Goal: Find contact information: Find contact information

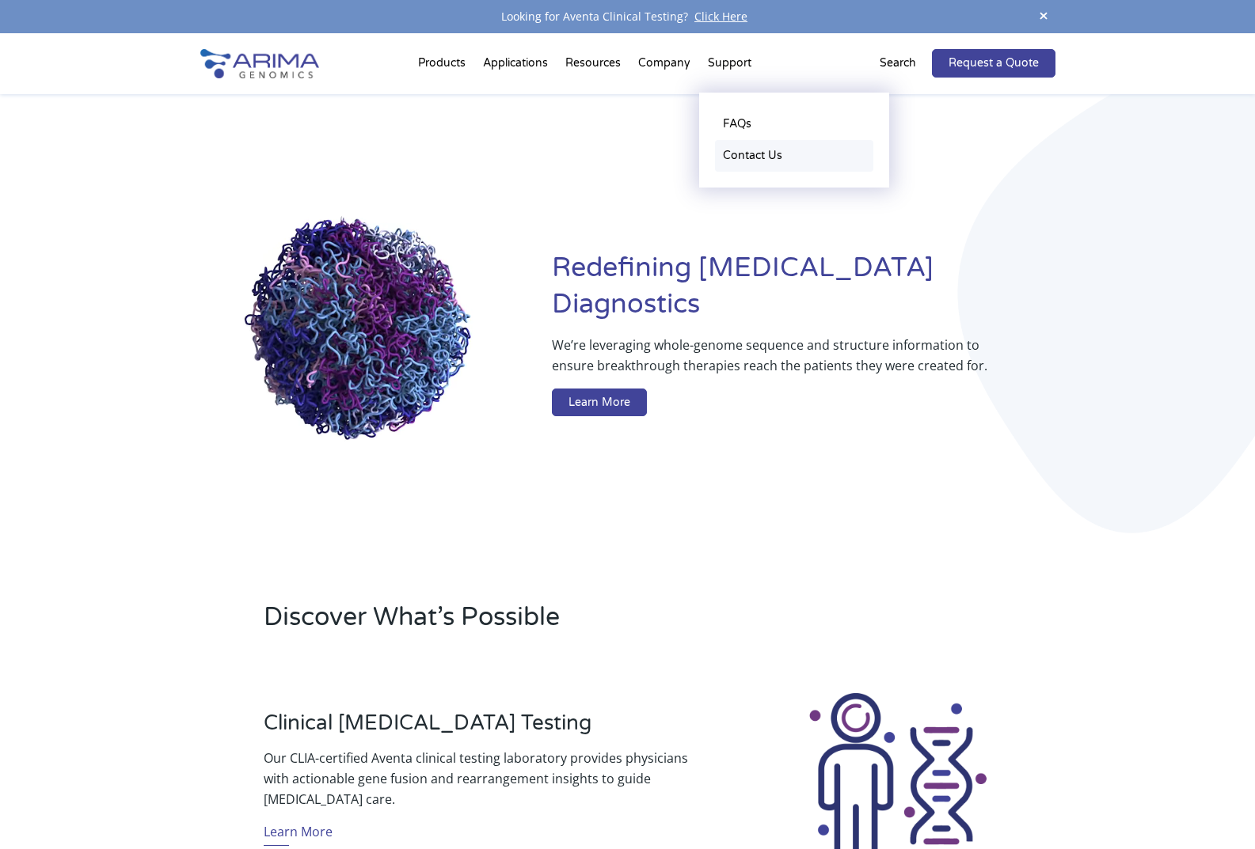
click at [756, 152] on link "Contact Us" at bounding box center [794, 156] width 158 height 32
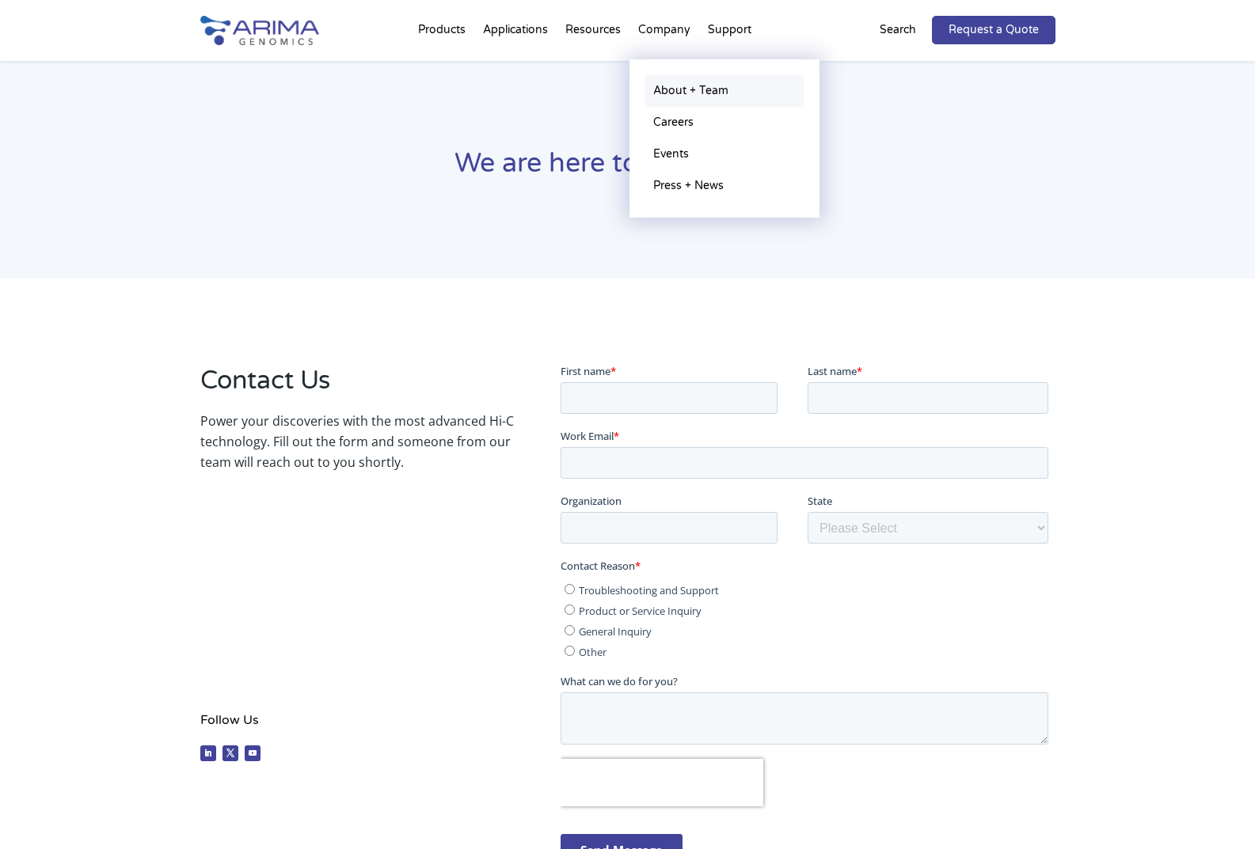
click at [682, 92] on link "About + Team" at bounding box center [724, 91] width 158 height 32
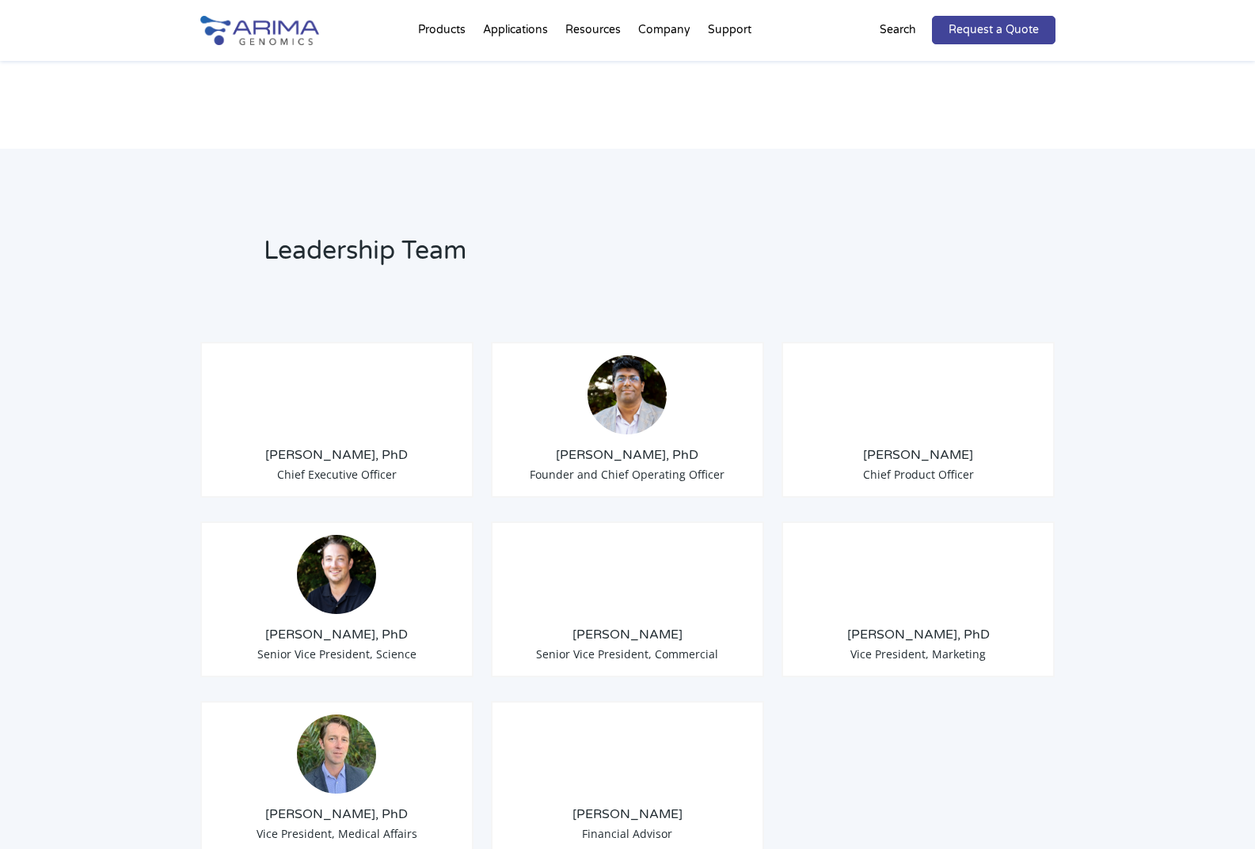
scroll to position [1013, 0]
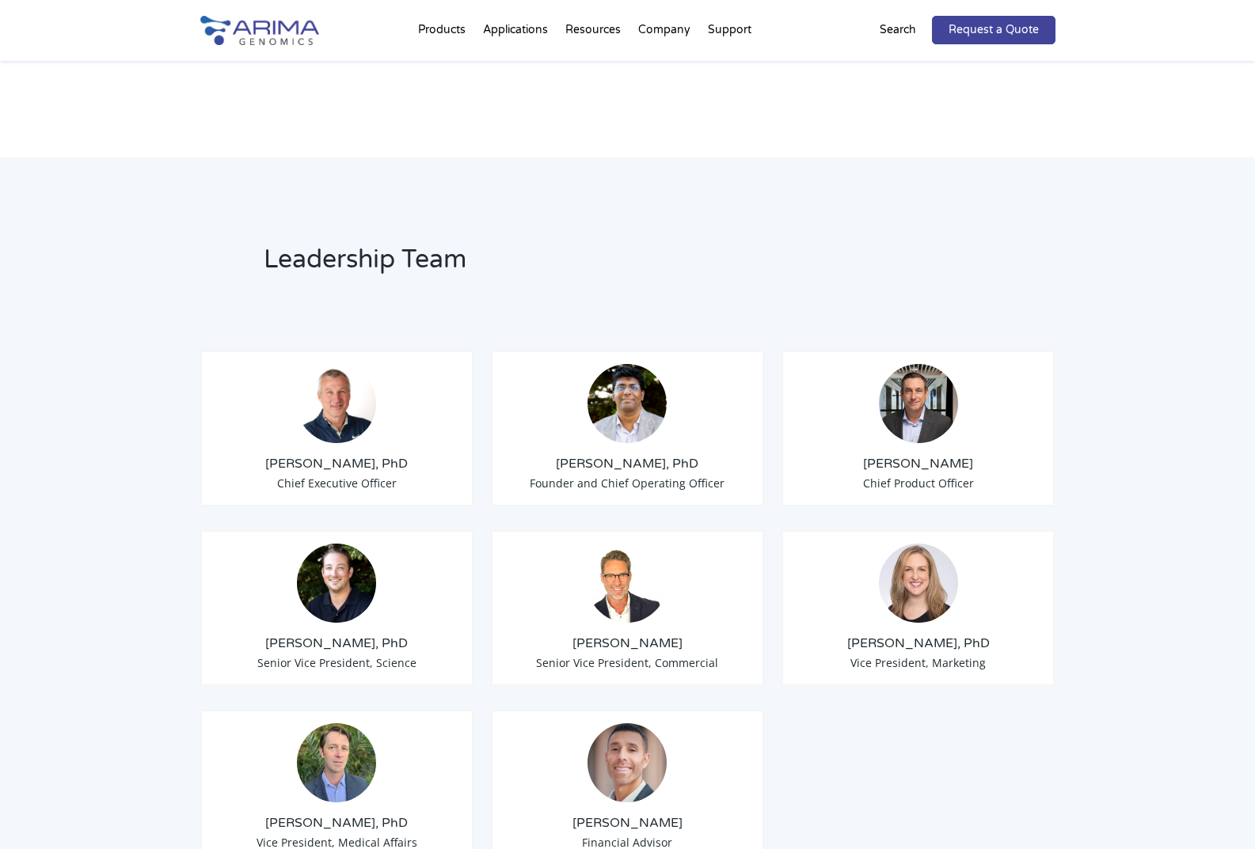
click at [326, 384] on img at bounding box center [336, 403] width 79 height 79
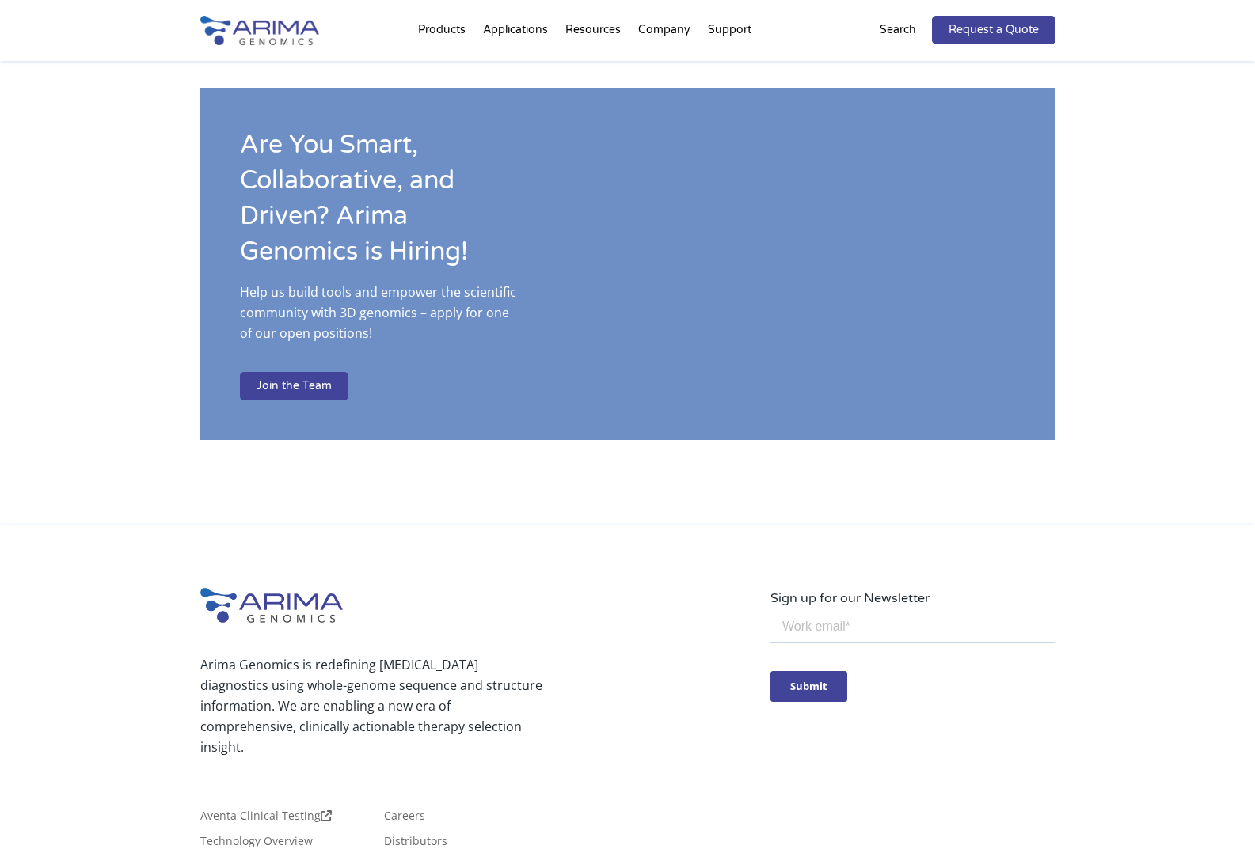
scroll to position [2637, 0]
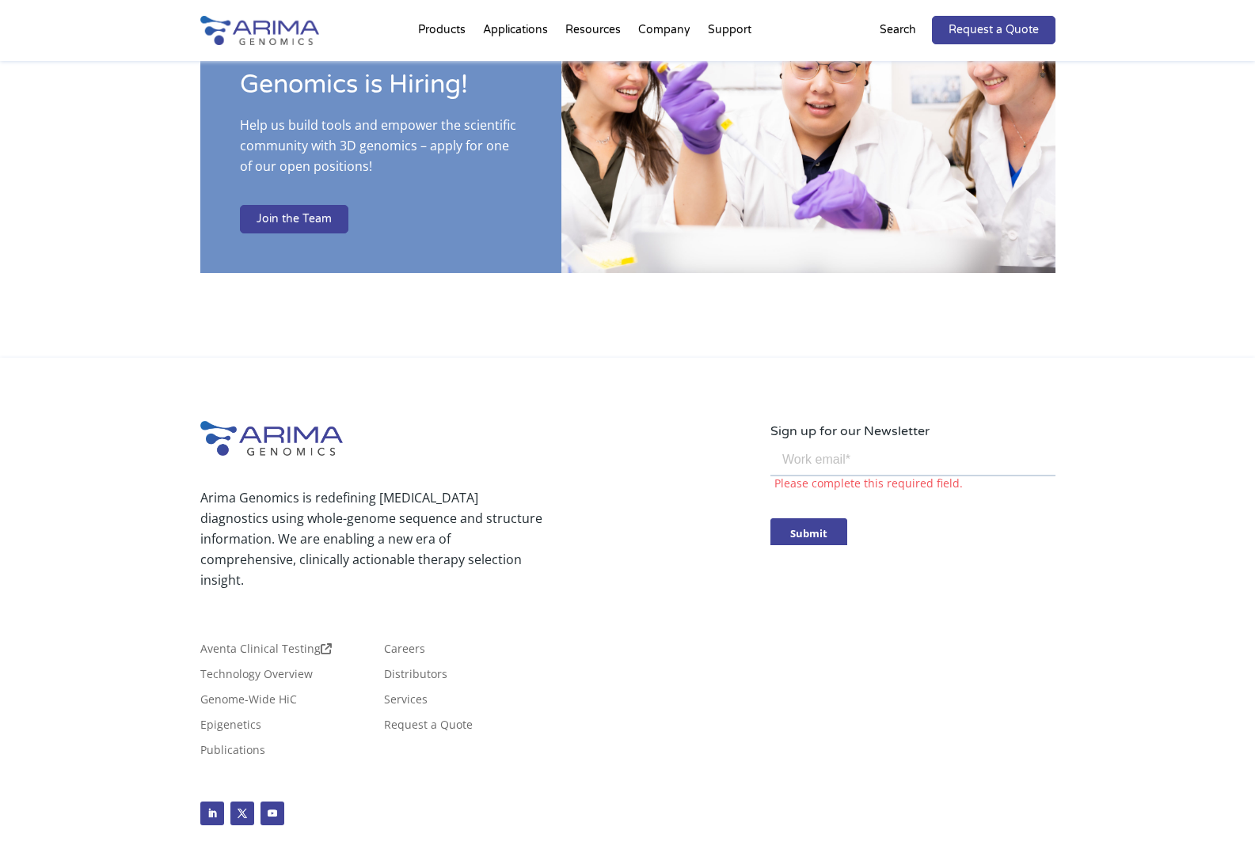
drag, startPoint x: 51, startPoint y: 20, endPoint x: 762, endPoint y: 539, distance: 881.1
click at [762, 539] on div "Arima Genomics is redefining [MEDICAL_DATA] diagnostics using whole-genome sequ…" at bounding box center [485, 534] width 570 height 156
drag, startPoint x: 823, startPoint y: 392, endPoint x: 723, endPoint y: 583, distance: 215.3
click at [703, 612] on div "Aventa Clinical Testing Technology Overview Genome-Wide HiC Epigenetics Publica…" at bounding box center [485, 691] width 570 height 158
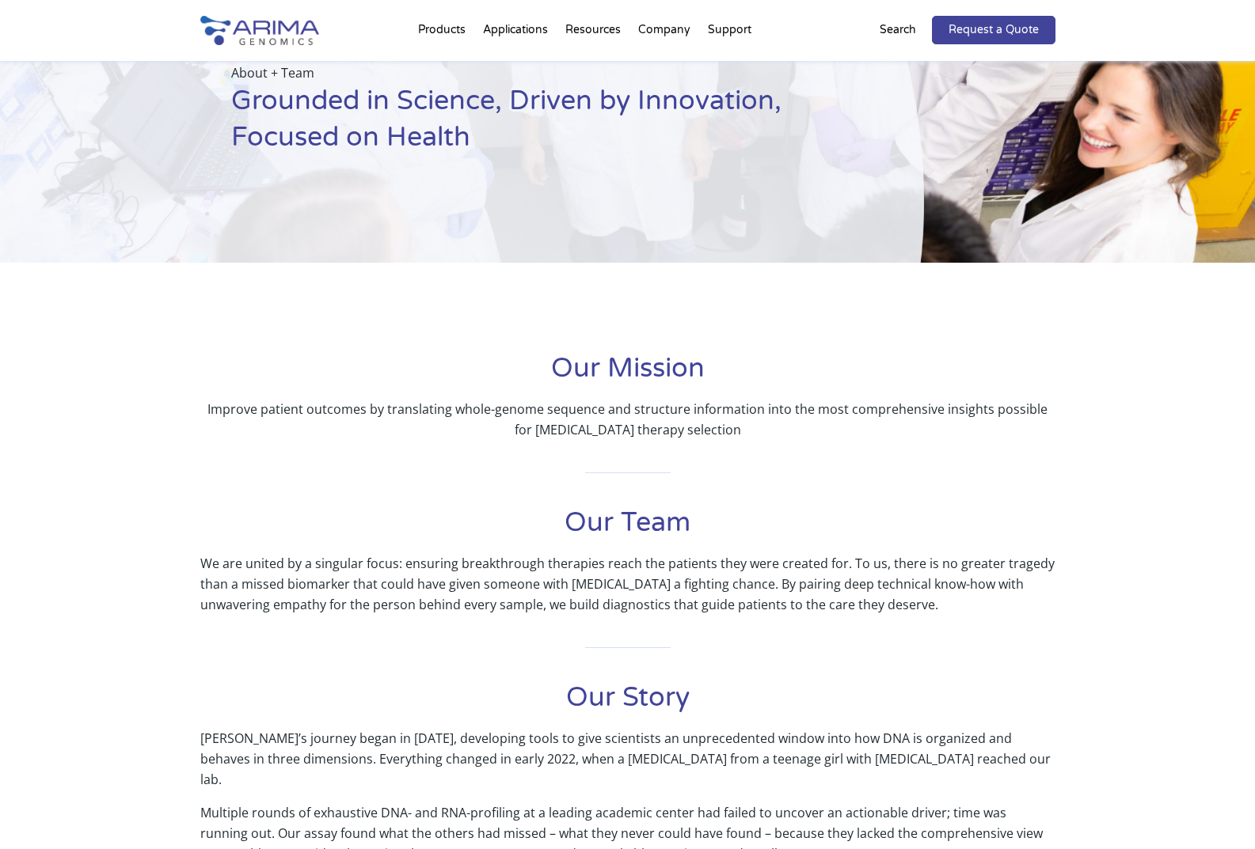
scroll to position [0, 0]
